Goal: Task Accomplishment & Management: Use online tool/utility

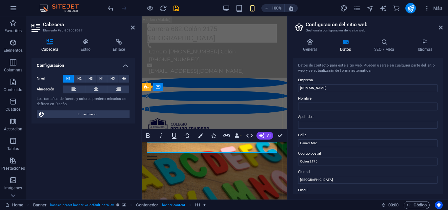
scroll to position [5, 3]
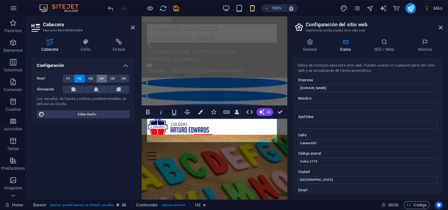
click at [104, 77] on span "H4" at bounding box center [101, 79] width 4 height 8
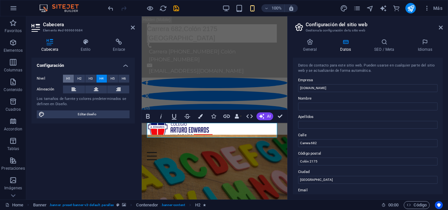
click at [69, 76] on span "H1" at bounding box center [68, 79] width 4 height 8
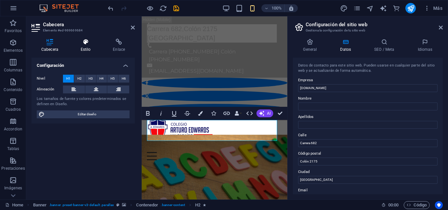
click at [86, 47] on h4 "Estilo" at bounding box center [87, 46] width 32 height 14
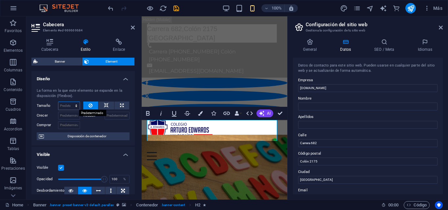
click at [76, 103] on select "Predeterminado automático px % 1/1 1/2 1/3 1/4 1/5 1/6 1/7 1/8 1/9 1/10" at bounding box center [68, 106] width 21 height 8
click at [58, 102] on select "Predeterminado automático px % 1/1 1/2 1/3 1/4 1/5 1/6 1/7 1/8 1/9 1/10" at bounding box center [68, 106] width 21 height 8
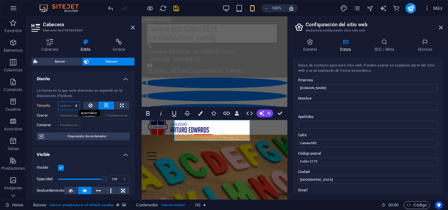
click at [77, 104] on select "Predeterminado automático px % 1/1 1/2 1/3 1/4 1/5 1/6 1/7 1/8 1/9 1/10" at bounding box center [68, 106] width 21 height 8
select select "1/8"
click at [69, 102] on select "Predeterminado automático px % 1/1 1/2 1/3 1/4 1/5 1/6 1/7 1/8 1/9 1/10" at bounding box center [68, 106] width 21 height 8
type input "12.5"
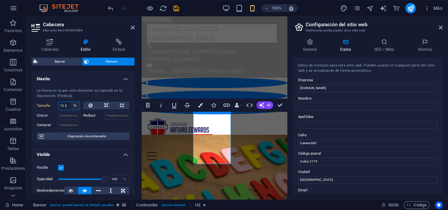
click at [75, 103] on select "Predeterminado automático px % 1/1 1/2 1/3 1/4 1/5 1/6 1/7 1/8 1/9 1/10" at bounding box center [74, 106] width 9 height 8
select select "auto"
click at [70, 102] on select "Predeterminado automático px % 1/1 1/2 1/3 1/4 1/5 1/6 1/7 1/8 1/9 1/10" at bounding box center [74, 106] width 9 height 8
select select "DISABLED_OPTION_VALUE"
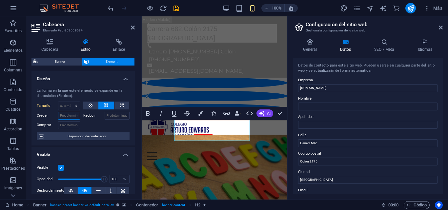
click at [73, 116] on input "Crecer" at bounding box center [69, 116] width 22 height 8
click at [44, 114] on label "Crecer" at bounding box center [47, 116] width 21 height 8
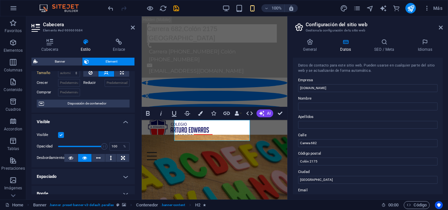
scroll to position [0, 0]
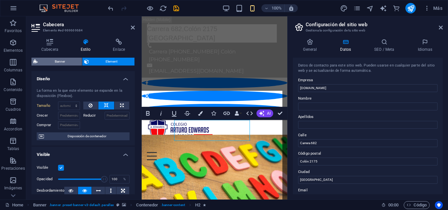
click at [56, 60] on span "Banner" at bounding box center [60, 62] width 40 height 8
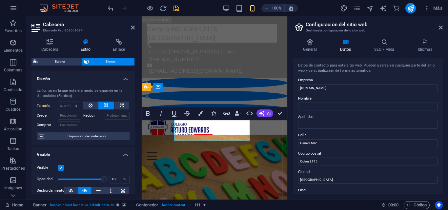
drag, startPoint x: 187, startPoint y: 127, endPoint x: 261, endPoint y: 137, distance: 74.7
click at [147, 113] on icon "button" at bounding box center [148, 113] width 4 height 5
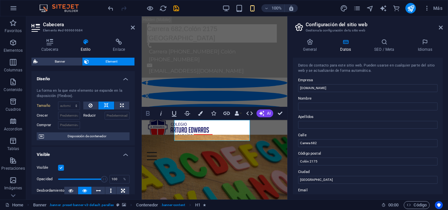
click at [147, 113] on icon "button" at bounding box center [148, 113] width 4 height 5
click at [121, 105] on icon at bounding box center [122, 106] width 4 height 8
type input "100"
select select "%"
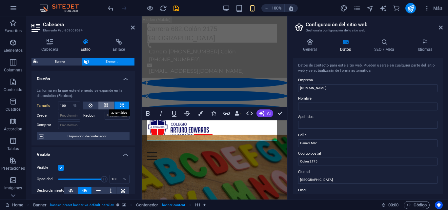
click at [107, 105] on icon at bounding box center [106, 106] width 5 height 8
select select "DISABLED_OPTION_VALUE"
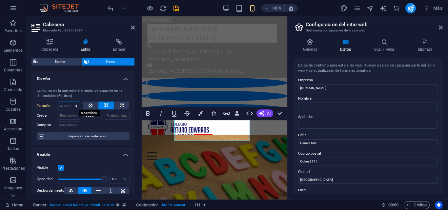
click at [76, 104] on select "Predeterminado automático px % 1/1 1/2 1/3 1/4 1/5 1/6 1/7 1/8 1/9 1/10" at bounding box center [68, 106] width 21 height 8
click at [76, 114] on input "Crecer" at bounding box center [69, 116] width 22 height 8
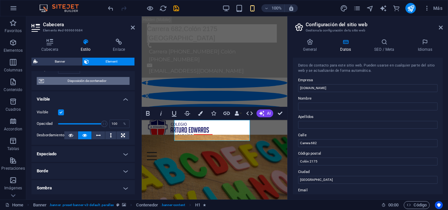
scroll to position [66, 0]
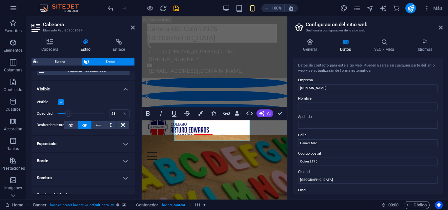
drag, startPoint x: 102, startPoint y: 112, endPoint x: 68, endPoint y: 112, distance: 33.4
click at [68, 112] on span at bounding box center [68, 113] width 7 height 7
type input "100"
drag, startPoint x: 67, startPoint y: 110, endPoint x: 109, endPoint y: 110, distance: 42.3
click at [109, 110] on div "Opacidad 100 %" at bounding box center [83, 114] width 93 height 10
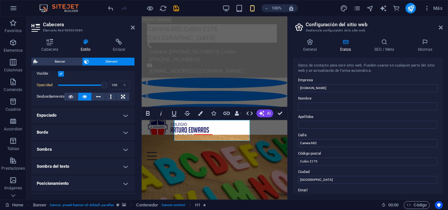
scroll to position [131, 0]
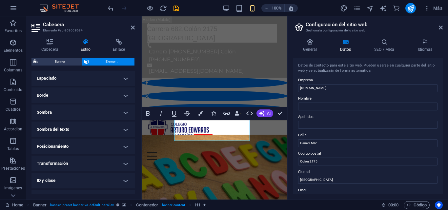
click at [126, 111] on h4 "Sombra" at bounding box center [82, 113] width 103 height 16
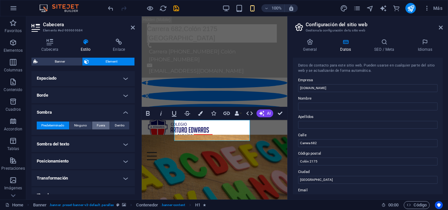
click at [103, 124] on span "Fuera" at bounding box center [101, 126] width 8 height 8
type input "rgba(0, 0, 0, 0.2)"
type input "2"
type input "4"
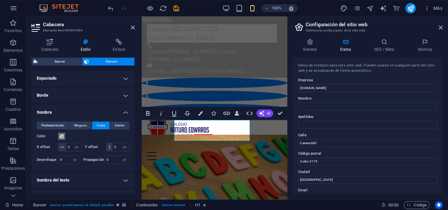
click at [62, 136] on span at bounding box center [61, 136] width 5 height 5
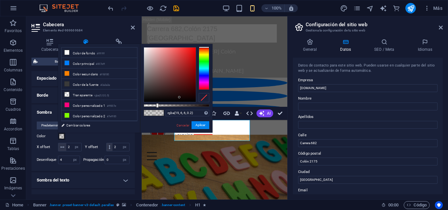
click at [179, 97] on div at bounding box center [170, 75] width 52 height 54
click at [191, 98] on div at bounding box center [170, 75] width 52 height 54
type input "rgba(18, 1, 1, 0.95)"
drag, startPoint x: 170, startPoint y: 106, endPoint x: 206, endPoint y: 105, distance: 35.7
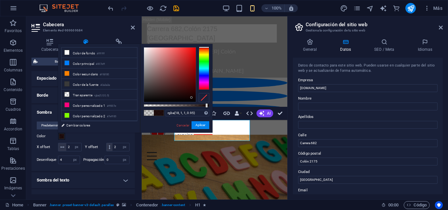
click at [206, 105] on div at bounding box center [177, 105] width 66 height 3
click at [92, 137] on div "Color" at bounding box center [83, 136] width 93 height 8
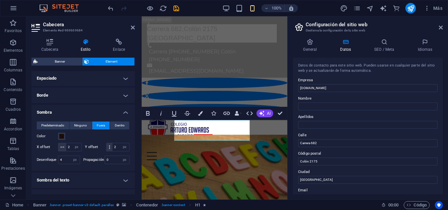
click at [96, 135] on div "Color" at bounding box center [83, 136] width 93 height 8
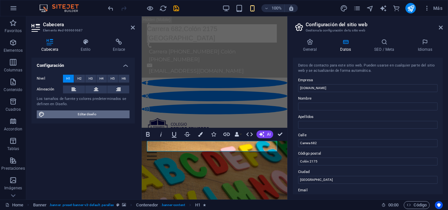
click at [111, 113] on span "Editar diseño" at bounding box center [87, 114] width 81 height 8
select select "px"
select select "400"
select select "px"
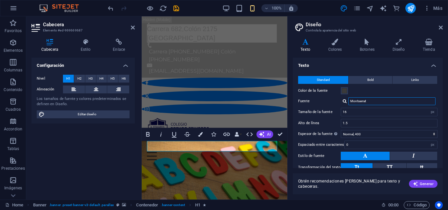
click at [408, 99] on input "Montserrat" at bounding box center [391, 101] width 87 height 8
click at [395, 99] on input "Montserrat" at bounding box center [391, 101] width 87 height 8
click at [419, 109] on input "16" at bounding box center [389, 112] width 96 height 8
drag, startPoint x: 380, startPoint y: 110, endPoint x: 336, endPoint y: 125, distance: 46.6
click at [289, 107] on div "Variantes Texto Colores Botones Diseño Tienda Texto Standard Bold Links Color d…" at bounding box center [367, 116] width 160 height 166
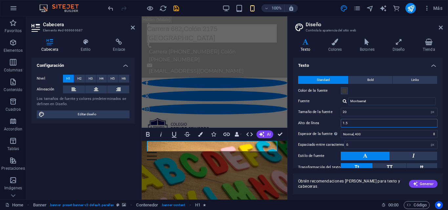
click at [377, 121] on input "1.5" at bounding box center [389, 123] width 96 height 8
drag, startPoint x: 356, startPoint y: 100, endPoint x: 353, endPoint y: 98, distance: 3.8
click at [356, 100] on input "Montserrat" at bounding box center [391, 101] width 87 height 8
click at [344, 98] on div "Montserrat" at bounding box center [388, 101] width 97 height 8
click at [343, 102] on div at bounding box center [344, 101] width 4 height 4
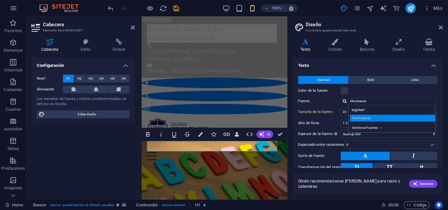
click at [378, 117] on div "Montserrat" at bounding box center [393, 118] width 87 height 7
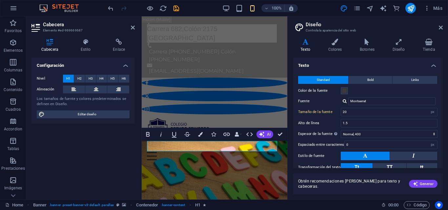
click at [318, 122] on label "Alto de línea" at bounding box center [319, 123] width 43 height 4
click at [387, 102] on input "Montserrat" at bounding box center [391, 101] width 87 height 8
drag, startPoint x: 371, startPoint y: 100, endPoint x: 339, endPoint y: 100, distance: 31.8
click at [339, 100] on div "Fuente [PERSON_NAME] fuentes →" at bounding box center [367, 101] width 139 height 8
click at [344, 101] on div at bounding box center [344, 101] width 4 height 4
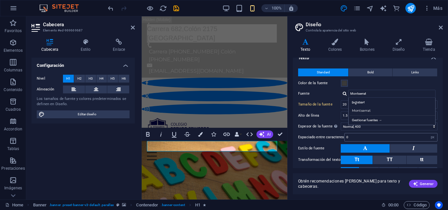
scroll to position [0, 0]
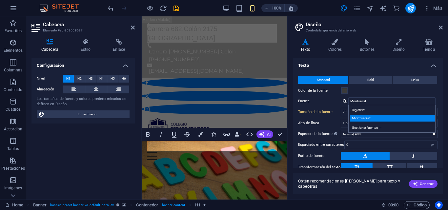
click at [370, 118] on div "Montserrat" at bounding box center [393, 118] width 87 height 7
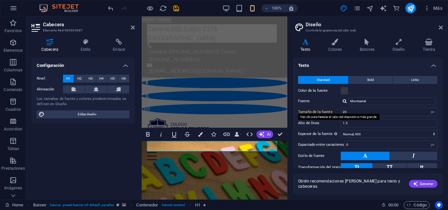
click at [319, 111] on label "Tamaño de la fuente" at bounding box center [319, 112] width 43 height 4
type input "16"
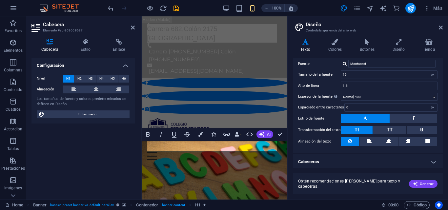
scroll to position [39, 0]
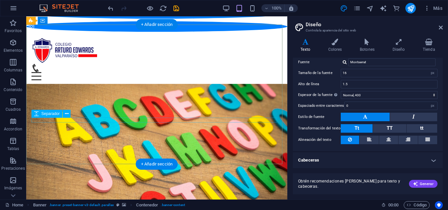
scroll to position [33, 0]
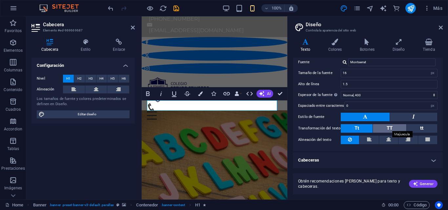
click at [386, 127] on span "TT" at bounding box center [389, 128] width 6 height 6
click at [356, 130] on span "Tt" at bounding box center [356, 128] width 5 height 6
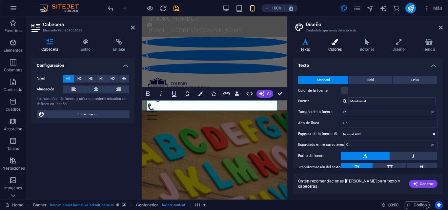
click at [339, 43] on icon at bounding box center [334, 42] width 29 height 7
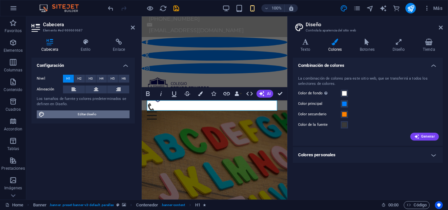
click at [94, 115] on span "Editar diseño" at bounding box center [87, 114] width 81 height 8
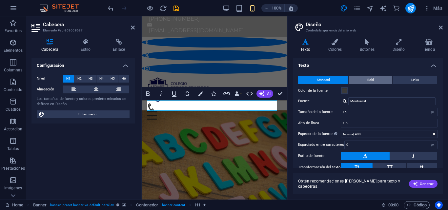
click at [380, 80] on button "Bold" at bounding box center [370, 80] width 44 height 8
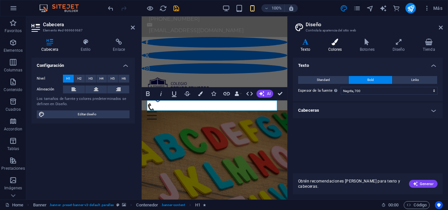
click at [336, 44] on icon at bounding box center [334, 42] width 29 height 7
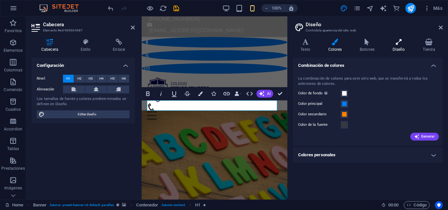
click at [389, 45] on h4 "Diseño" at bounding box center [399, 46] width 30 height 14
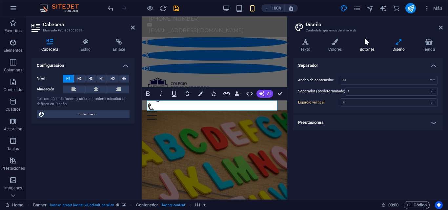
click at [367, 44] on icon at bounding box center [367, 42] width 30 height 7
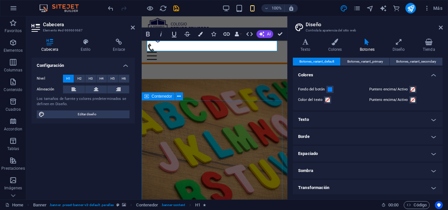
scroll to position [139, 0]
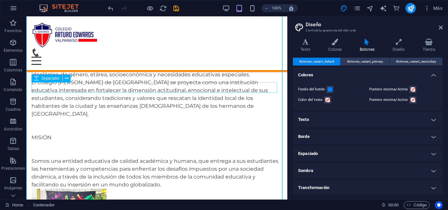
scroll to position [630, 0]
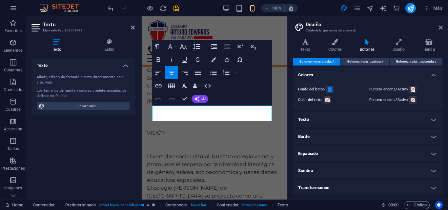
scroll to position [763, 0]
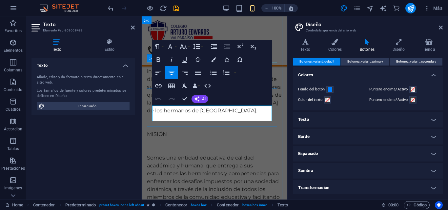
drag, startPoint x: 260, startPoint y: 118, endPoint x: 297, endPoint y: 122, distance: 37.6
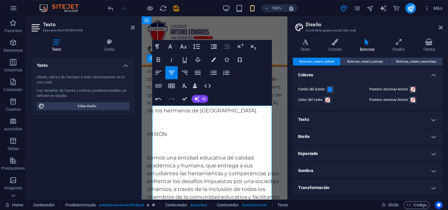
drag, startPoint x: 266, startPoint y: 112, endPoint x: 157, endPoint y: 107, distance: 109.2
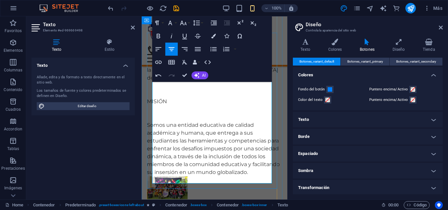
scroll to position [828, 0]
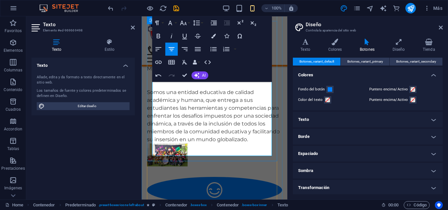
scroll to position [861, 0]
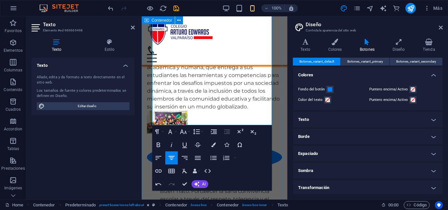
click at [280, 116] on div "Nuestra Historia Nuestro Colegio [PERSON_NAME] forma parte de la hermosa y trad…" at bounding box center [214, 36] width 145 height 1012
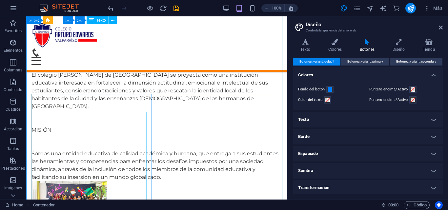
scroll to position [637, 0]
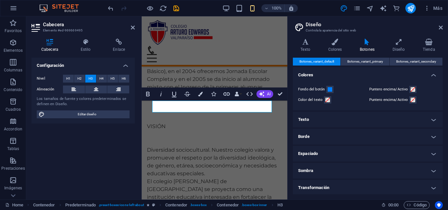
scroll to position [756, 0]
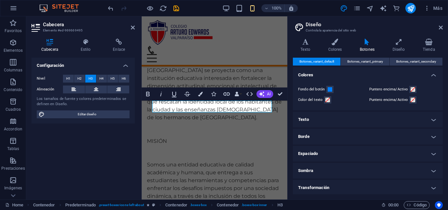
click at [315, 117] on h4 "Texto" at bounding box center [368, 120] width 150 height 16
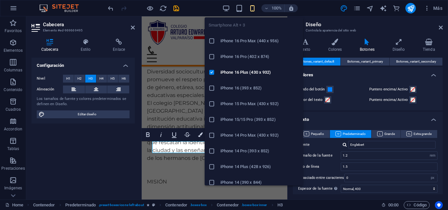
scroll to position [0, 0]
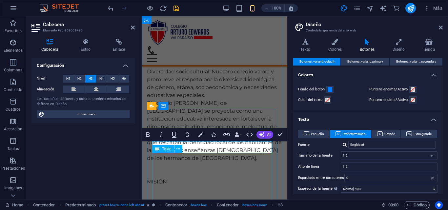
drag, startPoint x: 195, startPoint y: 159, endPoint x: 198, endPoint y: 159, distance: 3.3
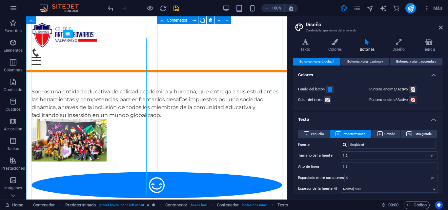
scroll to position [721, 0]
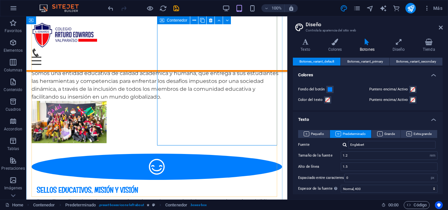
scroll to position [688, 0]
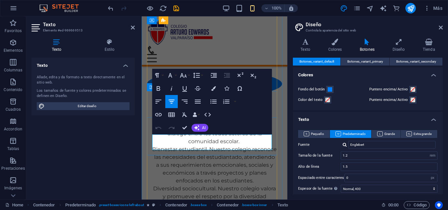
scroll to position [869, 0]
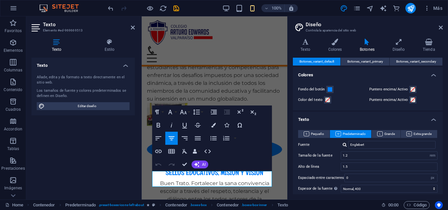
drag, startPoint x: 258, startPoint y: 181, endPoint x: 127, endPoint y: 160, distance: 132.8
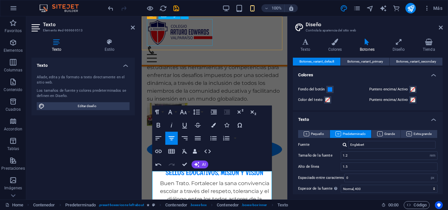
scroll to position [2017, 1]
drag, startPoint x: 229, startPoint y: 178, endPoint x: 194, endPoint y: 174, distance: 34.7
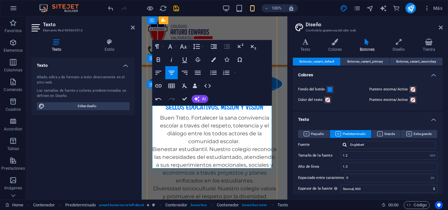
scroll to position [967, 0]
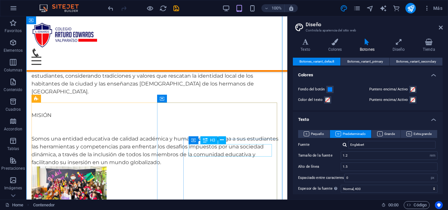
scroll to position [628, 0]
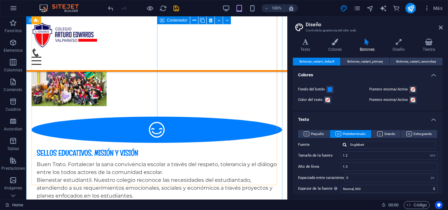
scroll to position [803, 0]
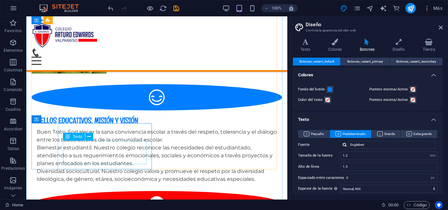
drag, startPoint x: 95, startPoint y: 148, endPoint x: 121, endPoint y: 164, distance: 31.0
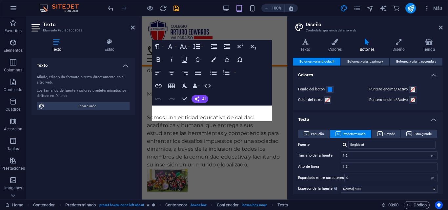
scroll to position [1051, 0]
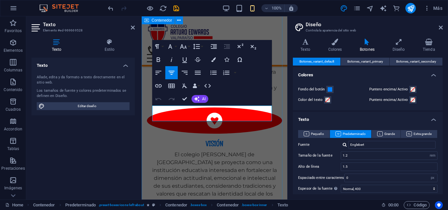
drag, startPoint x: 260, startPoint y: 115, endPoint x: 297, endPoint y: 121, distance: 37.8
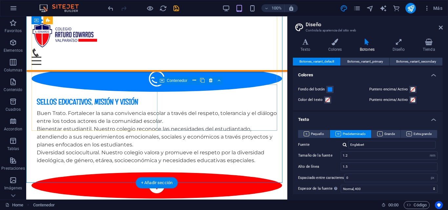
scroll to position [878, 0]
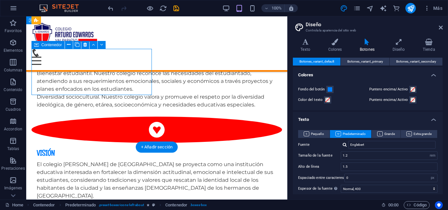
drag, startPoint x: 89, startPoint y: 89, endPoint x: 116, endPoint y: 105, distance: 30.6
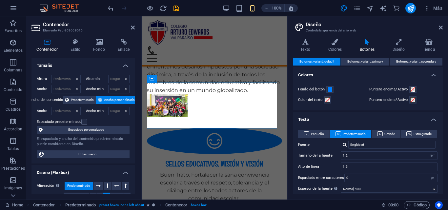
scroll to position [1031, 0]
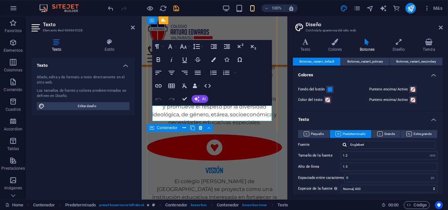
scroll to position [1051, 0]
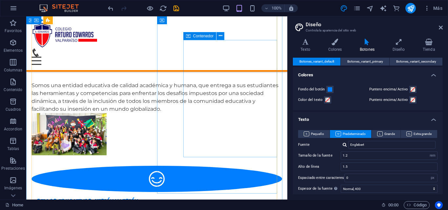
scroll to position [853, 0]
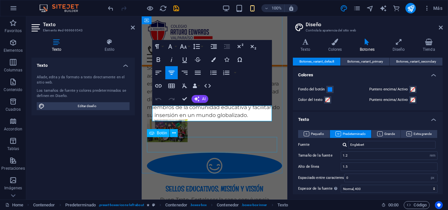
scroll to position [1168, 0]
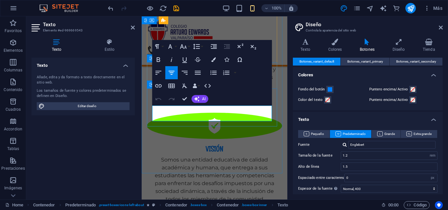
drag, startPoint x: 261, startPoint y: 114, endPoint x: 147, endPoint y: 107, distance: 114.5
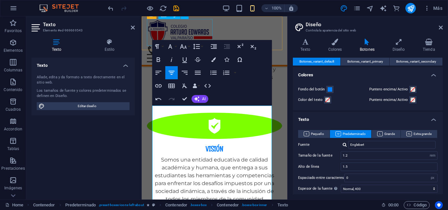
scroll to position [1804, 3]
drag, startPoint x: 158, startPoint y: 107, endPoint x: 273, endPoint y: 107, distance: 115.3
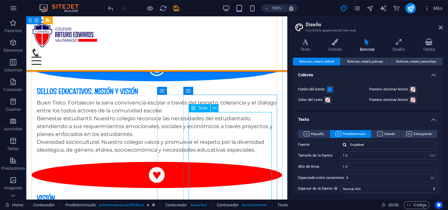
scroll to position [832, 0]
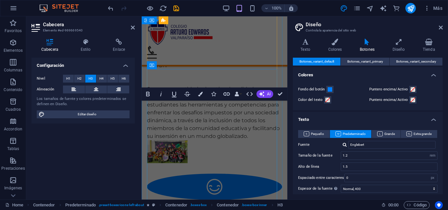
scroll to position [1161, 0]
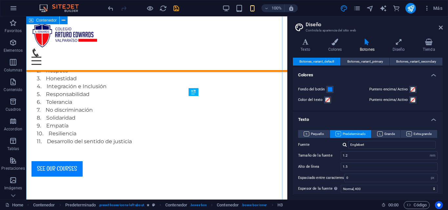
scroll to position [836, 0]
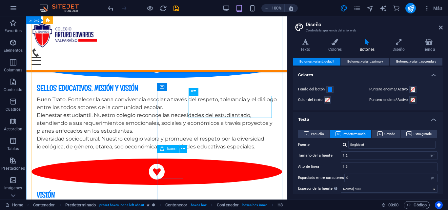
click at [170, 151] on div "Icono" at bounding box center [168, 149] width 22 height 8
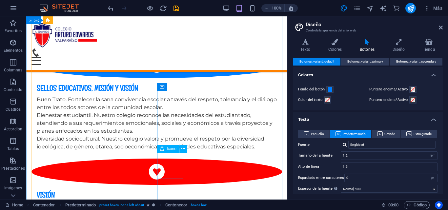
click at [181, 150] on icon at bounding box center [183, 148] width 4 height 7
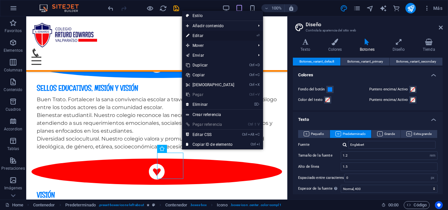
click at [220, 34] on link "⏎ Editar" at bounding box center [210, 36] width 56 height 10
select select "xMidYMid"
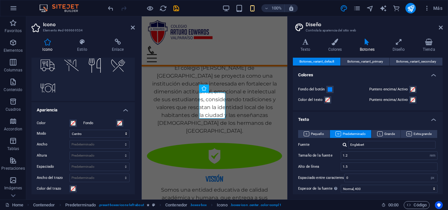
scroll to position [0, 0]
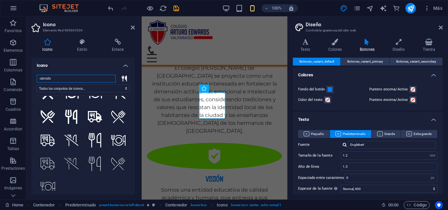
click at [110, 79] on input "utensils" at bounding box center [76, 79] width 79 height 8
click at [109, 80] on input "utensils" at bounding box center [76, 79] width 79 height 8
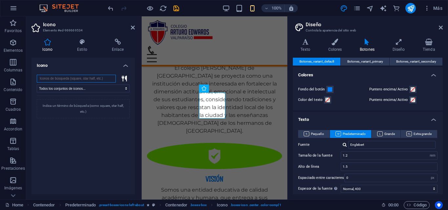
click at [95, 79] on input "search" at bounding box center [76, 79] width 79 height 8
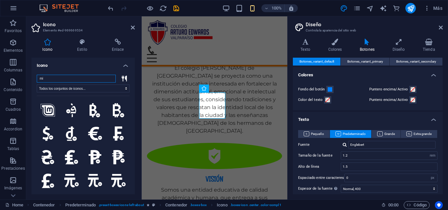
type input "m"
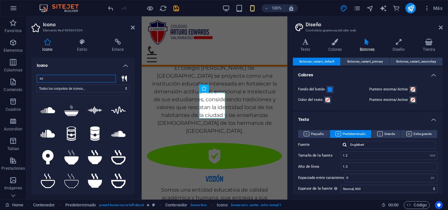
type input "s"
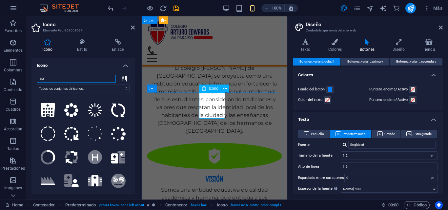
type input "spi"
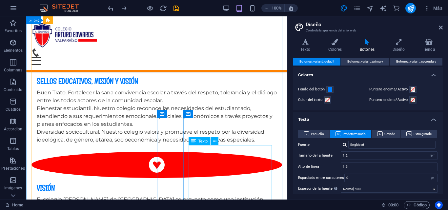
scroll to position [863, 0]
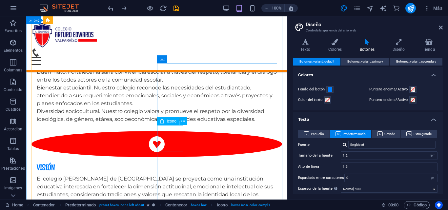
click at [163, 120] on icon at bounding box center [162, 121] width 5 height 8
click at [181, 120] on icon at bounding box center [183, 121] width 4 height 7
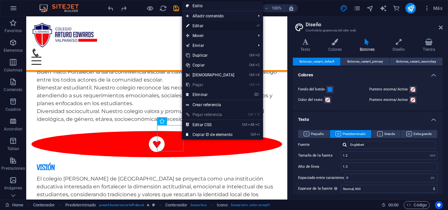
click at [208, 23] on link "⏎ Editar" at bounding box center [210, 26] width 56 height 10
select select "xMidYMid"
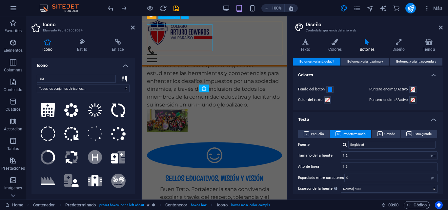
scroll to position [1138, 0]
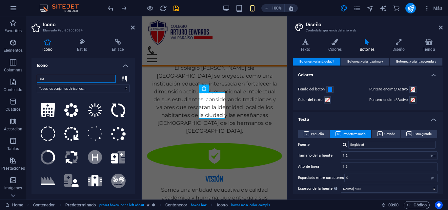
click at [84, 80] on input "spi" at bounding box center [76, 79] width 79 height 8
type input "s"
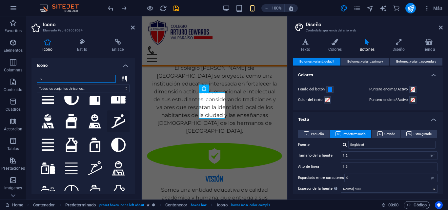
scroll to position [295, 0]
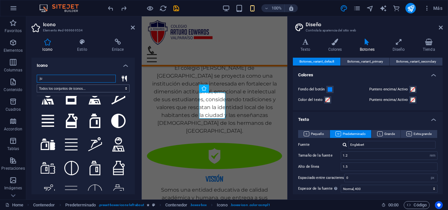
type input "j"
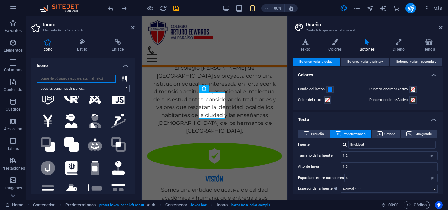
scroll to position [0, 0]
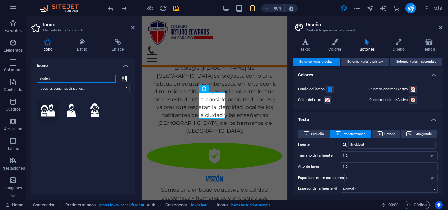
type input "studen"
click at [51, 110] on icon at bounding box center [48, 110] width 14 height 12
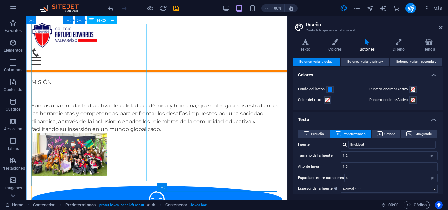
scroll to position [699, 0]
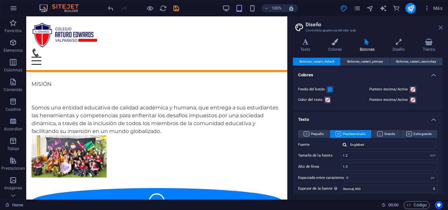
click at [439, 25] on icon at bounding box center [440, 27] width 4 height 5
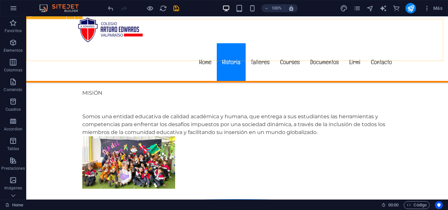
scroll to position [675, 0]
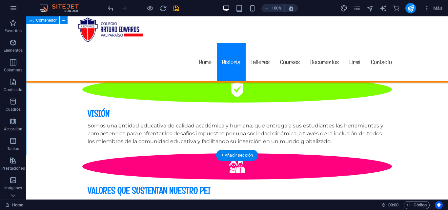
scroll to position [937, 0]
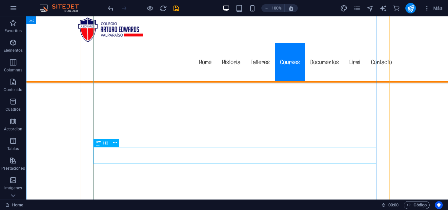
scroll to position [3854, 0]
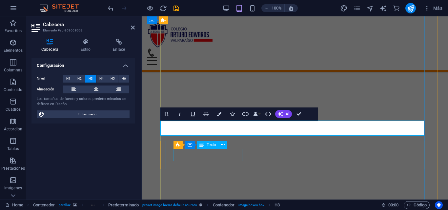
scroll to position [3774, 0]
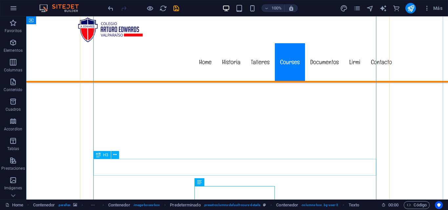
scroll to position [3839, 0]
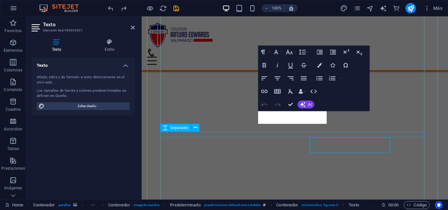
scroll to position [3812, 0]
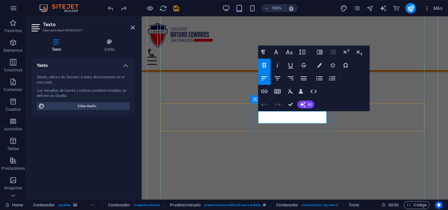
drag, startPoint x: 282, startPoint y: 120, endPoint x: 251, endPoint y: 110, distance: 32.8
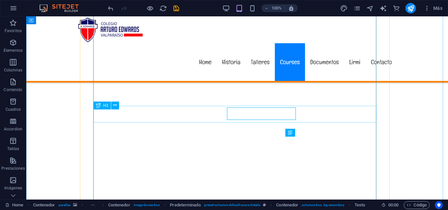
scroll to position [3826, 0]
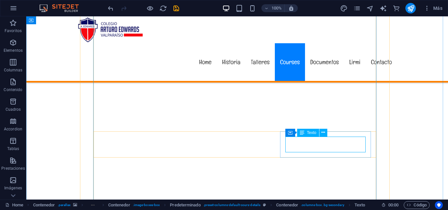
drag, startPoint x: 311, startPoint y: 143, endPoint x: 196, endPoint y: 143, distance: 115.3
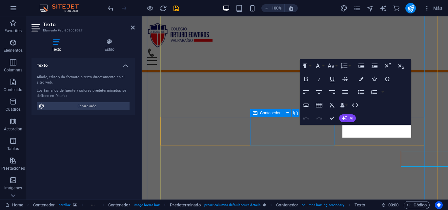
scroll to position [3798, 0]
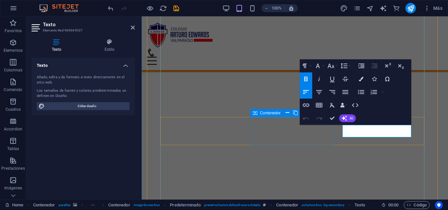
drag, startPoint x: 352, startPoint y: 135, endPoint x: 330, endPoint y: 121, distance: 26.2
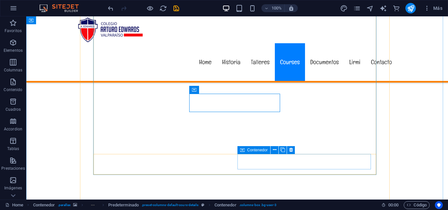
scroll to position [3877, 0]
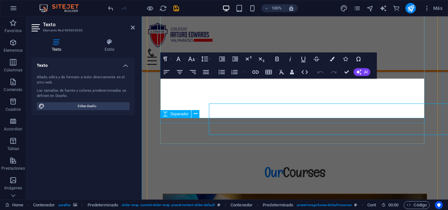
scroll to position [3863, 0]
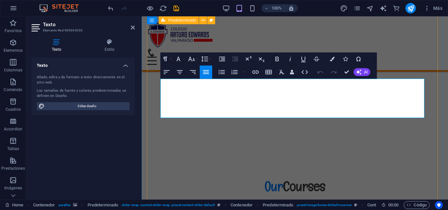
drag, startPoint x: 210, startPoint y: 108, endPoint x: 153, endPoint y: 75, distance: 66.3
